Goal: Information Seeking & Learning: Learn about a topic

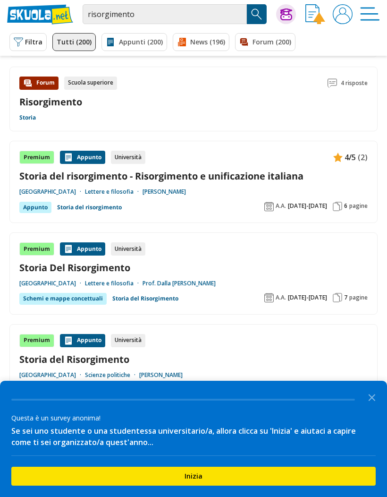
click at [266, 179] on link "Storia del risorgimento - Risorgimento e unificazione italiana" at bounding box center [193, 176] width 349 height 13
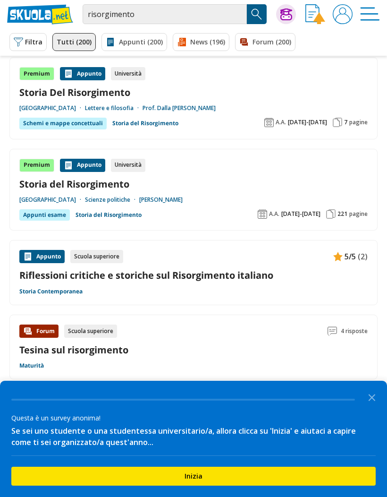
scroll to position [267, 0]
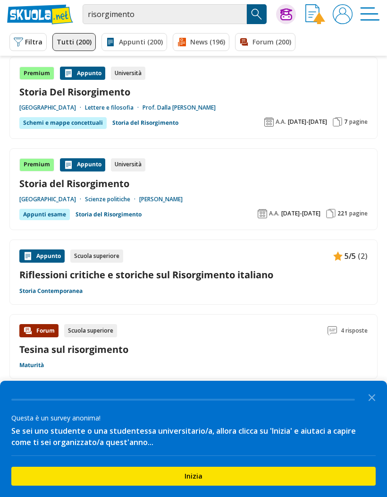
click at [120, 187] on link "Storia del Risorgimento" at bounding box center [193, 183] width 349 height 13
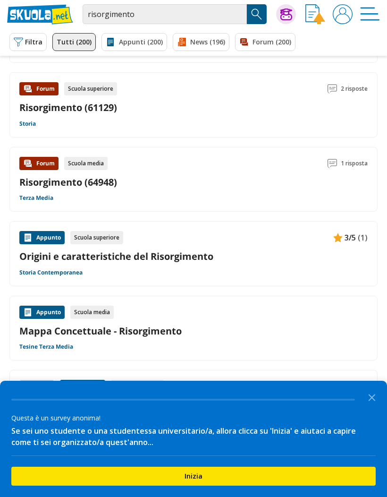
scroll to position [735, 0]
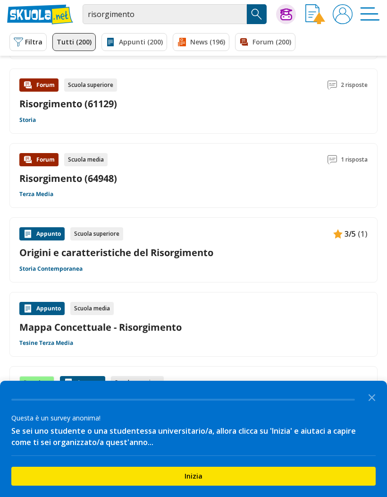
click at [369, 406] on icon "Close the survey" at bounding box center [372, 396] width 19 height 19
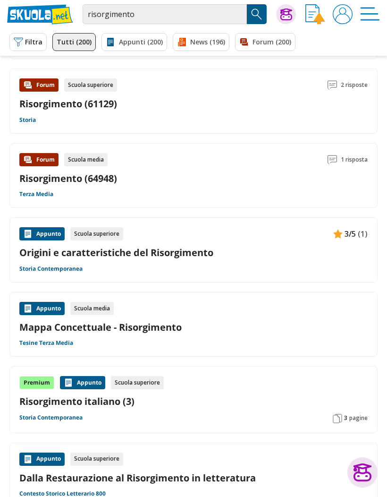
click at [159, 324] on link "Mappa Concettuale - Risorgimento" at bounding box center [193, 327] width 349 height 13
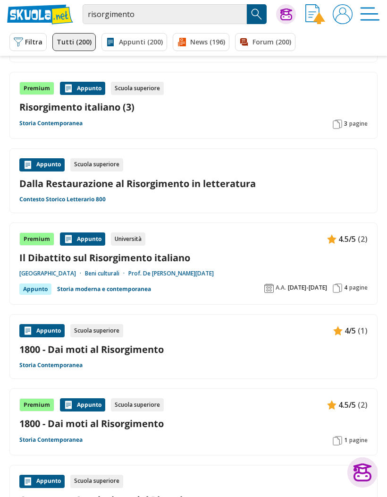
scroll to position [1031, 0]
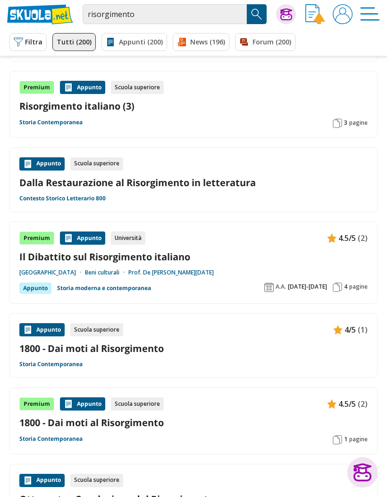
click at [125, 183] on link "Dalla Restaurazione al Risorgimento in letteratura" at bounding box center [193, 182] width 349 height 13
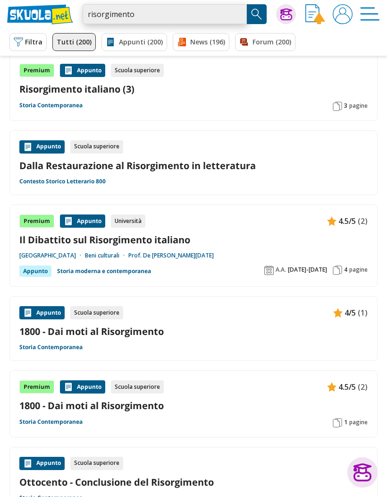
click at [202, 13] on input "risorgimento" at bounding box center [165, 14] width 164 height 20
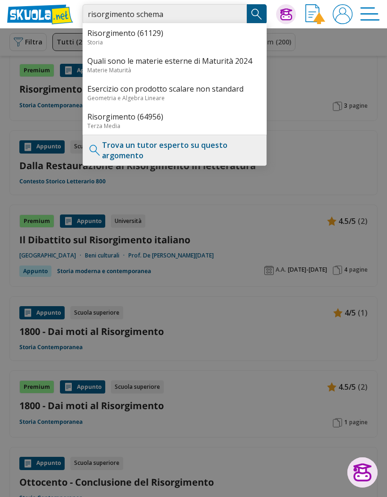
type input "risorgimento schema"
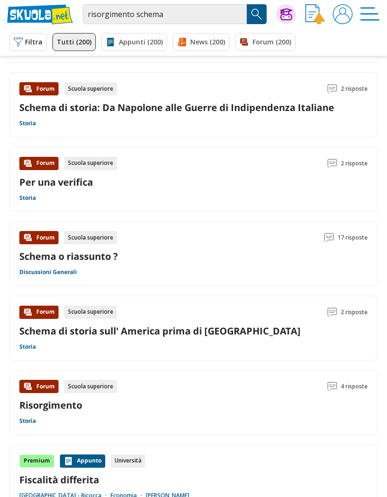
scroll to position [931, 0]
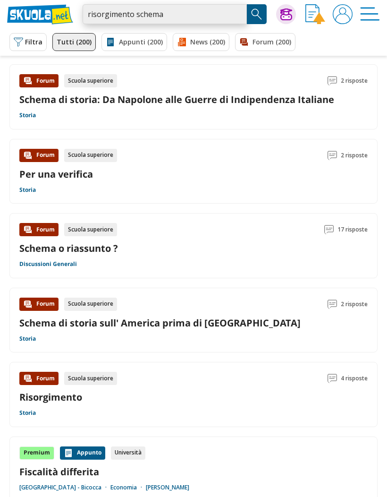
click at [238, 12] on input "risorgimento schema" at bounding box center [165, 14] width 164 height 20
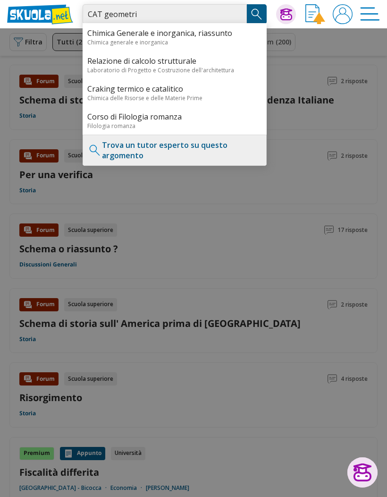
type input "CAT geometri"
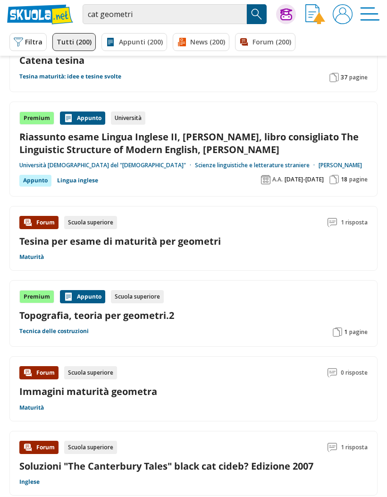
scroll to position [989, 0]
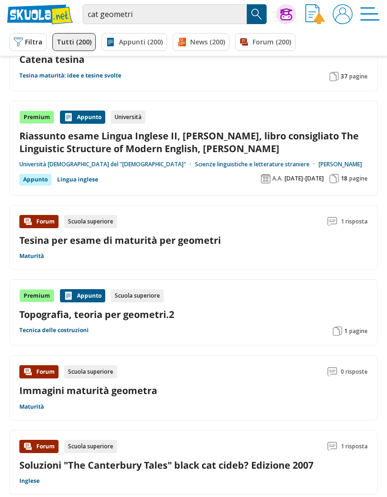
click at [163, 242] on link "Tesina per esame di maturità per geometri" at bounding box center [120, 240] width 202 height 13
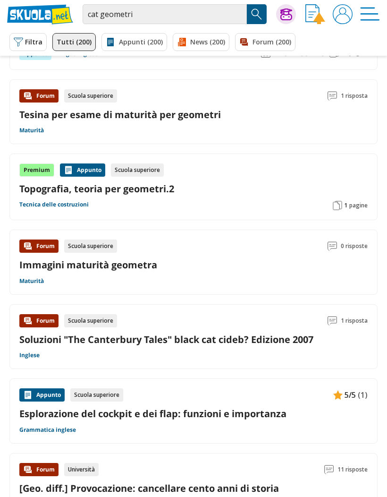
scroll to position [1119, 0]
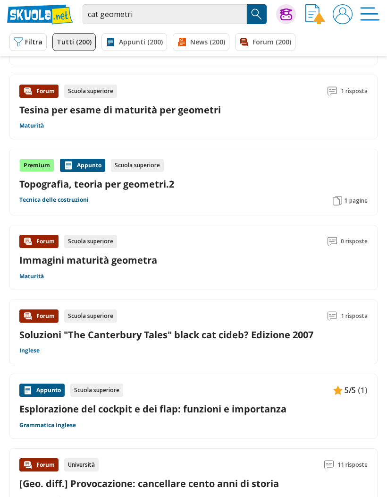
click at [139, 186] on link "Topografia, teoria per geometri.2" at bounding box center [193, 184] width 349 height 13
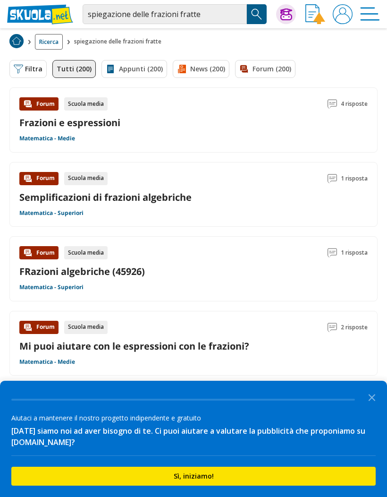
click at [115, 126] on link "Frazioni e espressioni" at bounding box center [69, 122] width 101 height 13
click at [126, 76] on link "Appunti (200)" at bounding box center [135, 69] width 66 height 18
